Goal: Information Seeking & Learning: Learn about a topic

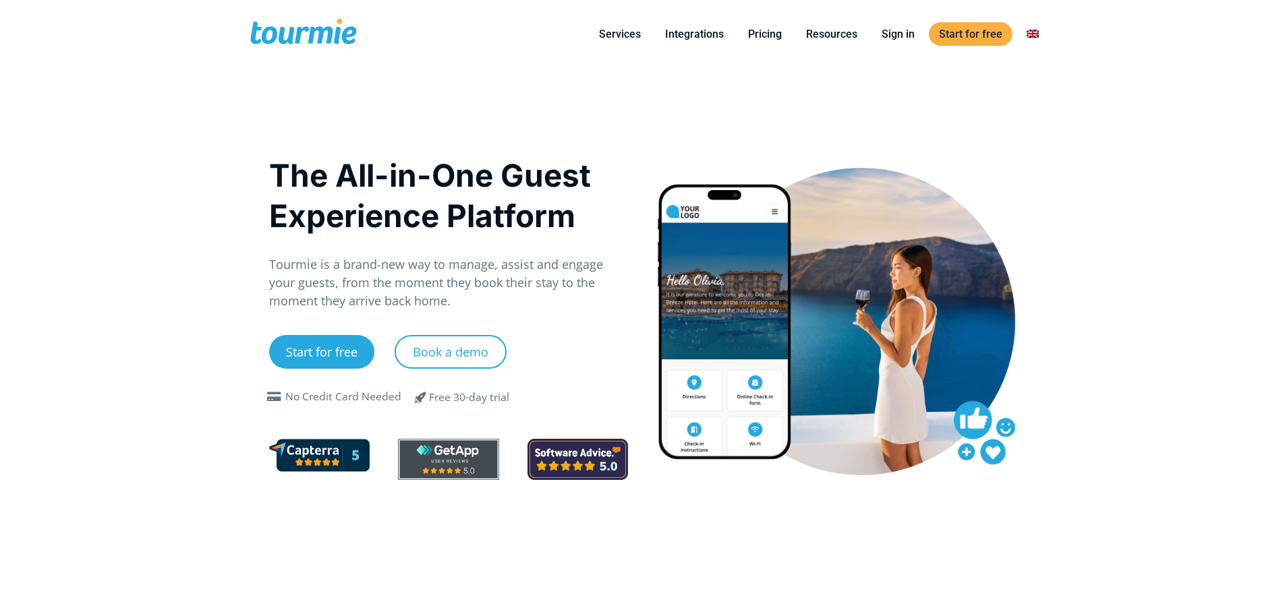
click at [761, 38] on link "Pricing" at bounding box center [765, 34] width 54 height 17
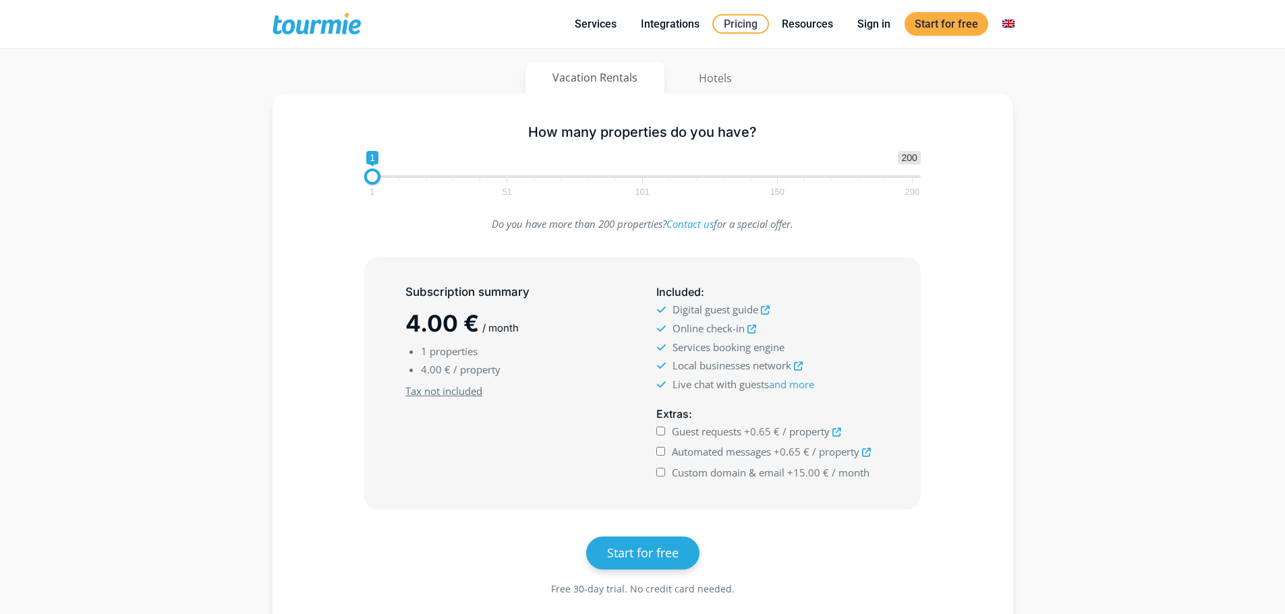
scroll to position [153, 0]
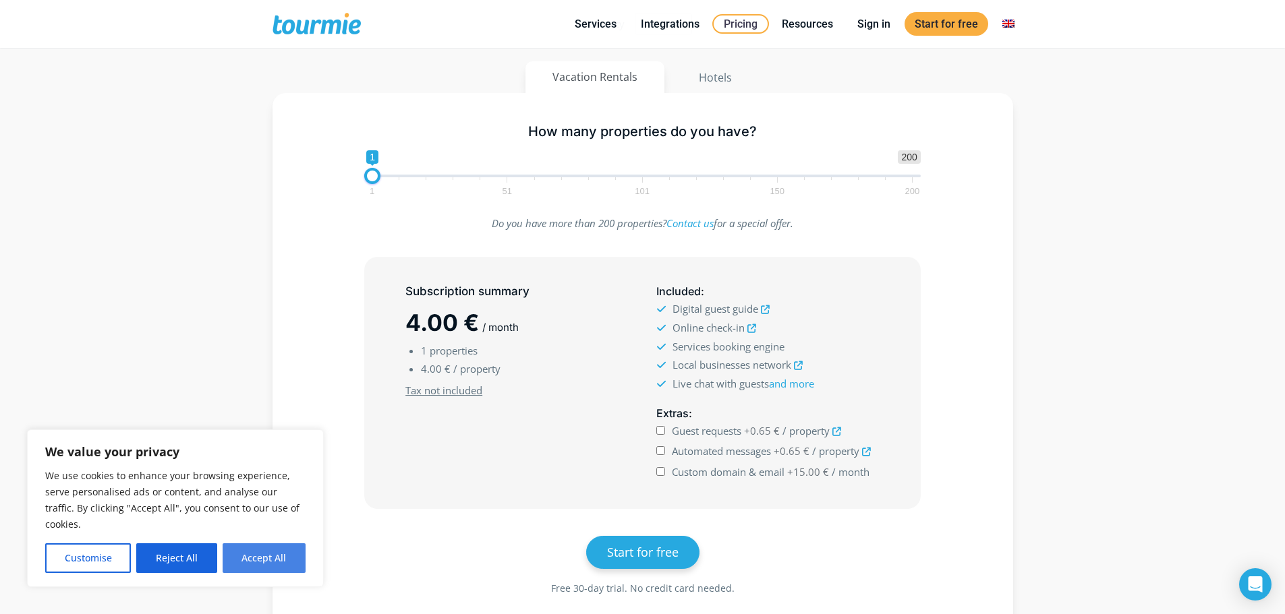
click at [263, 552] on button "Accept All" at bounding box center [264, 559] width 83 height 30
checkbox input "true"
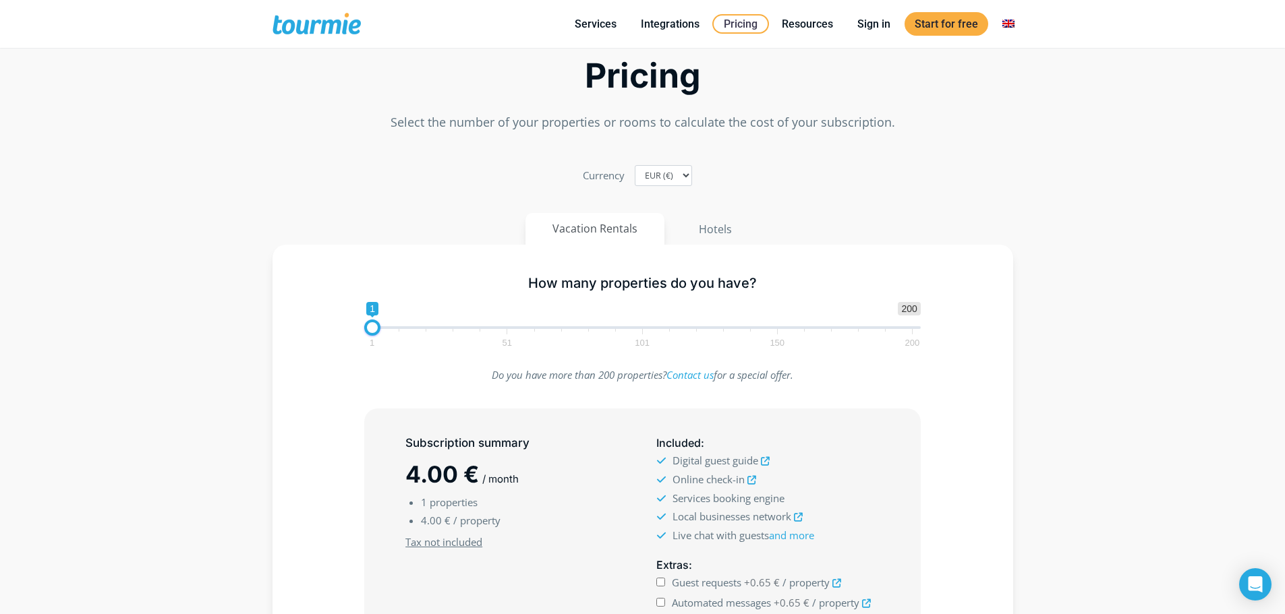
scroll to position [0, 0]
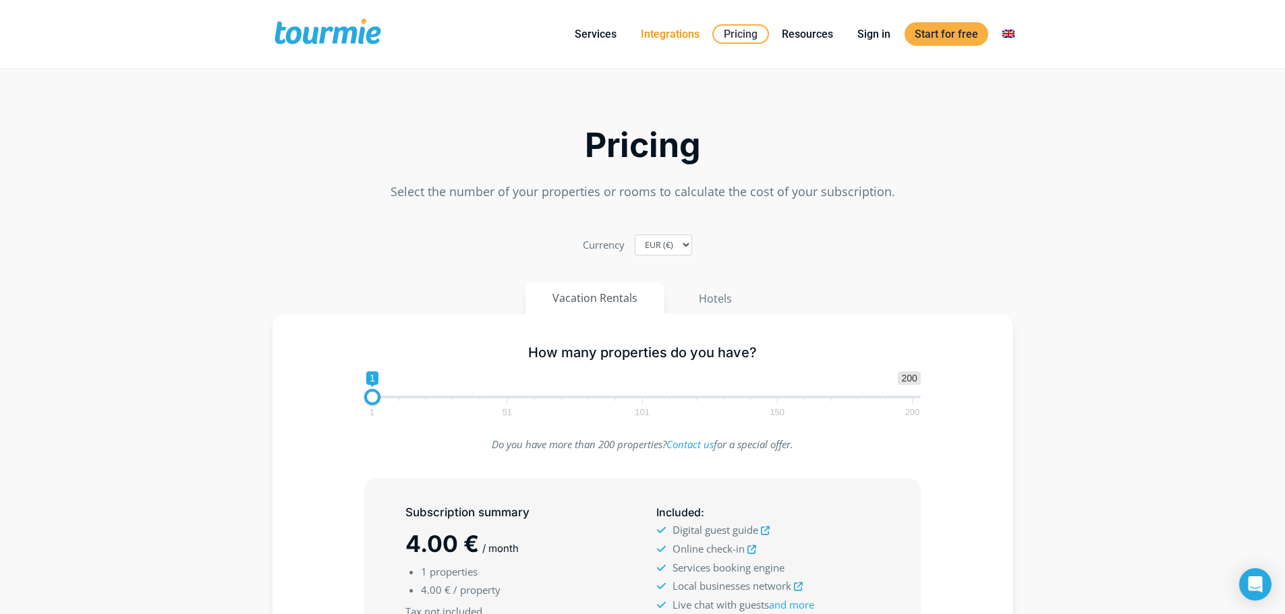
click at [666, 39] on link "Integrations" at bounding box center [670, 34] width 79 height 17
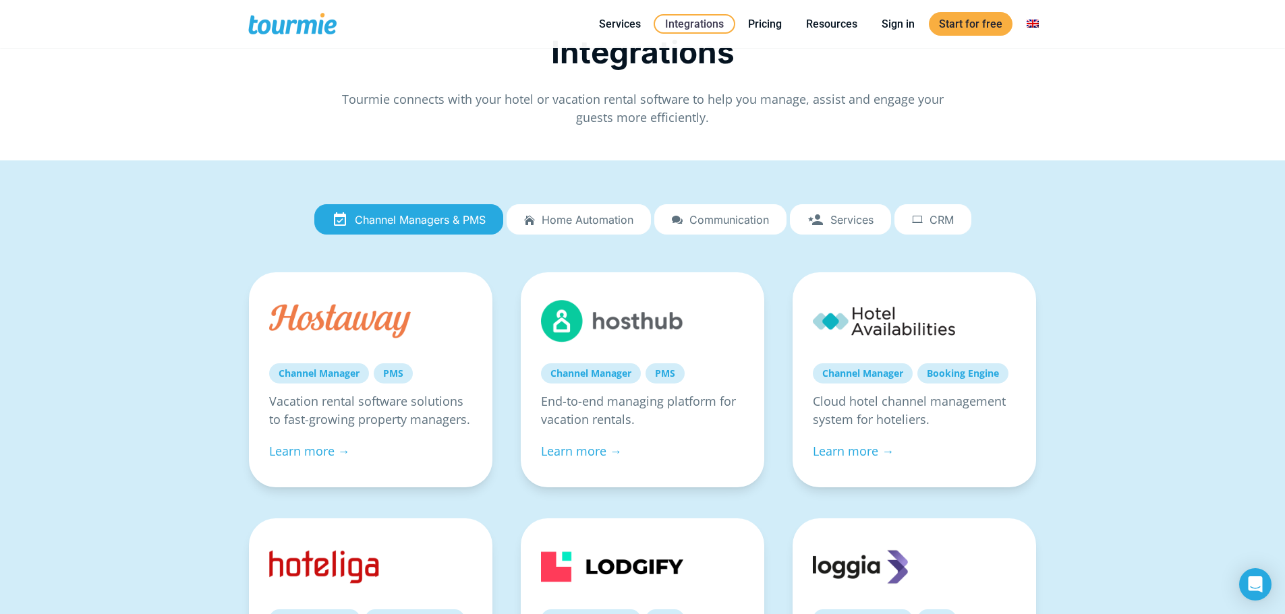
scroll to position [25, 0]
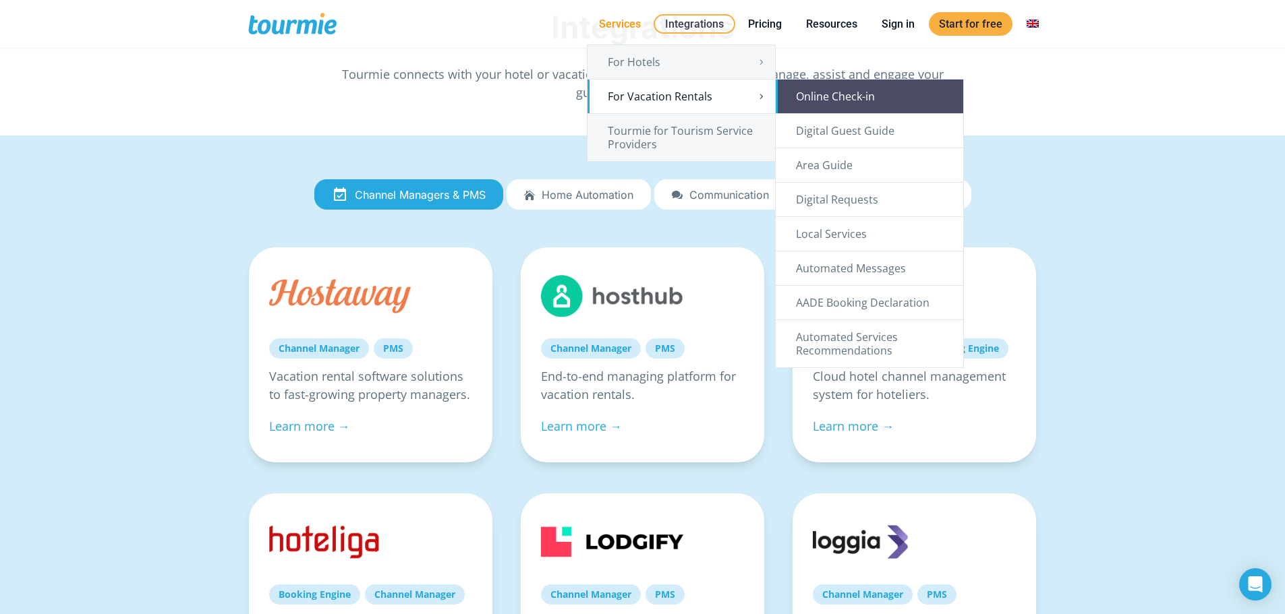
click at [847, 103] on link "Online Check-in" at bounding box center [869, 97] width 187 height 34
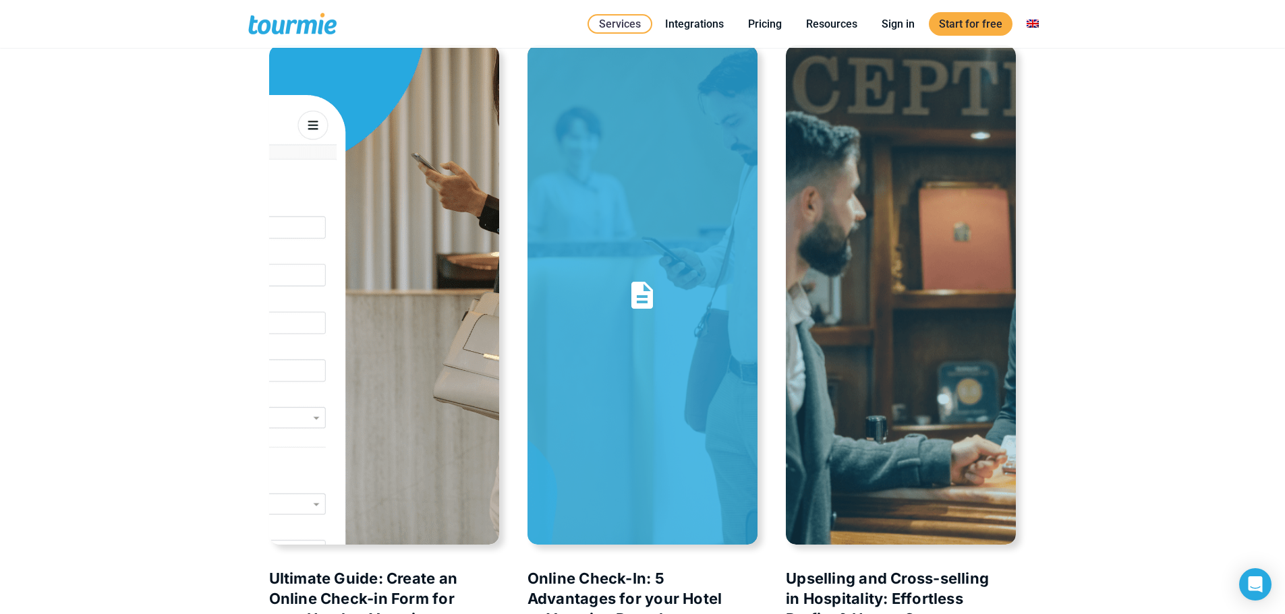
scroll to position [2948, 0]
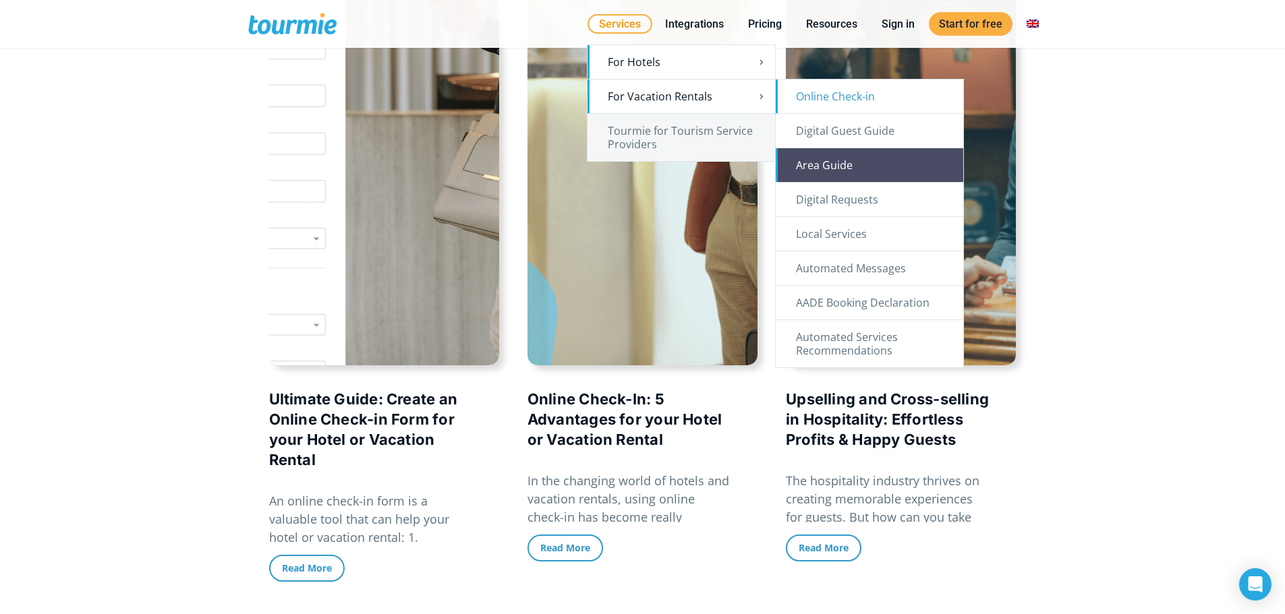
click at [887, 171] on link "Area Guide" at bounding box center [869, 165] width 187 height 34
